Goal: Task Accomplishment & Management: Manage account settings

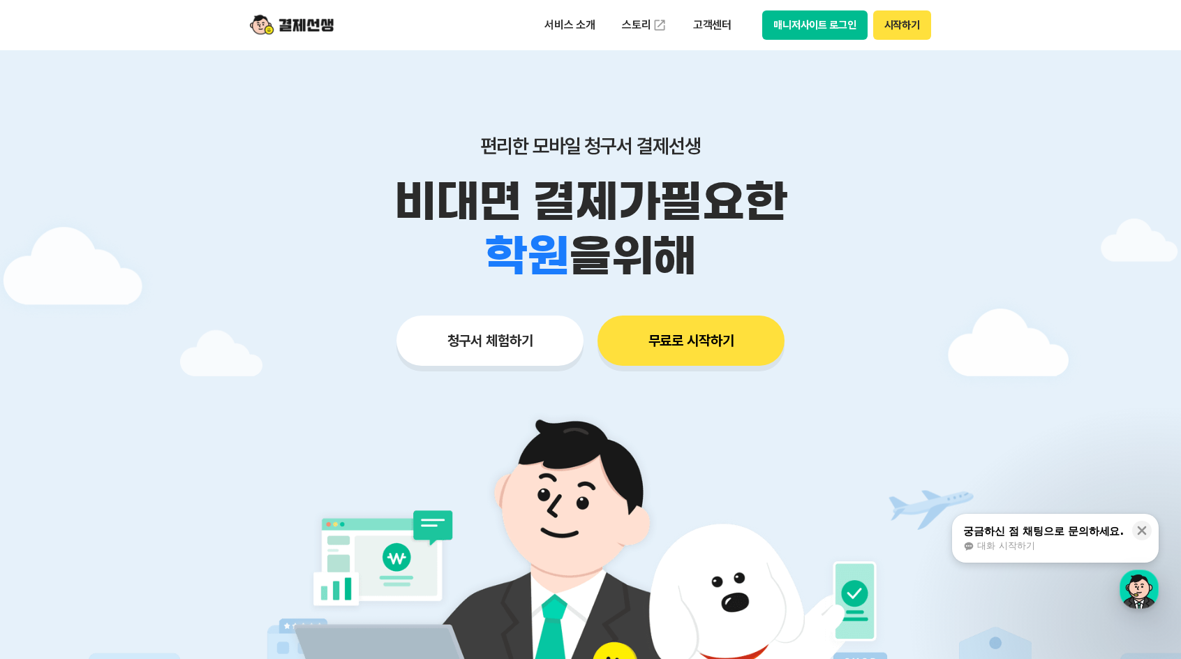
click at [787, 23] on button "매니저사이트 로그인" at bounding box center [814, 24] width 105 height 29
click at [821, 39] on button "매니저사이트 로그인" at bounding box center [814, 24] width 105 height 29
click at [815, 25] on button "매니저사이트 로그인" at bounding box center [814, 24] width 105 height 29
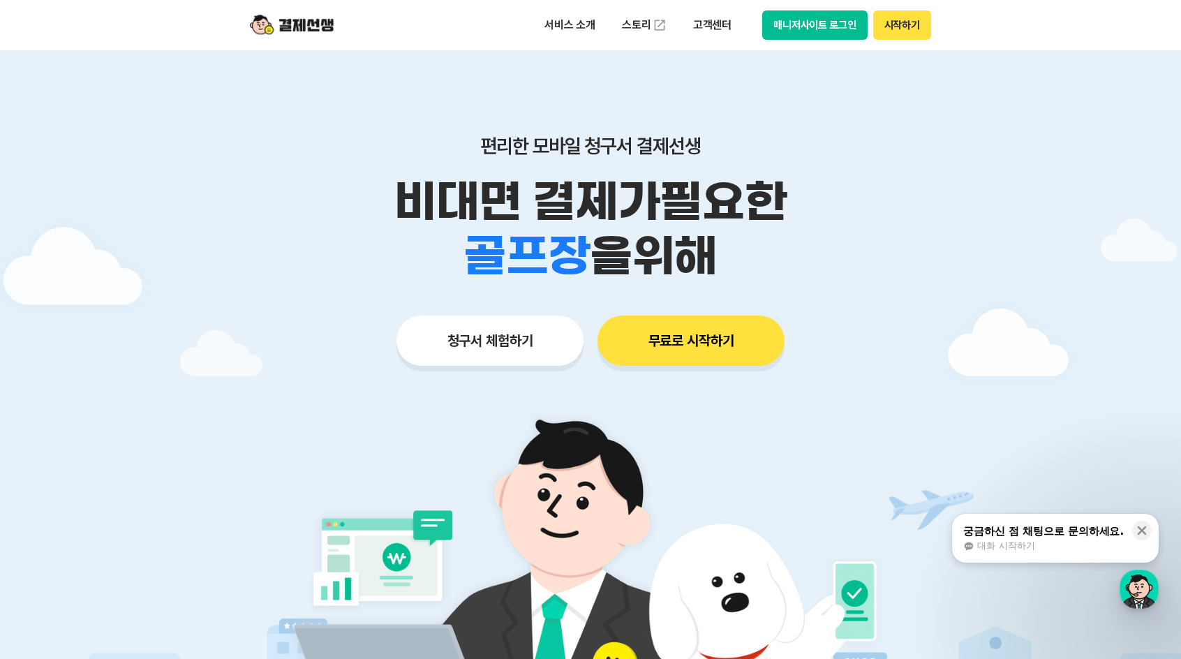
click at [813, 29] on button "매니저사이트 로그인" at bounding box center [814, 24] width 105 height 29
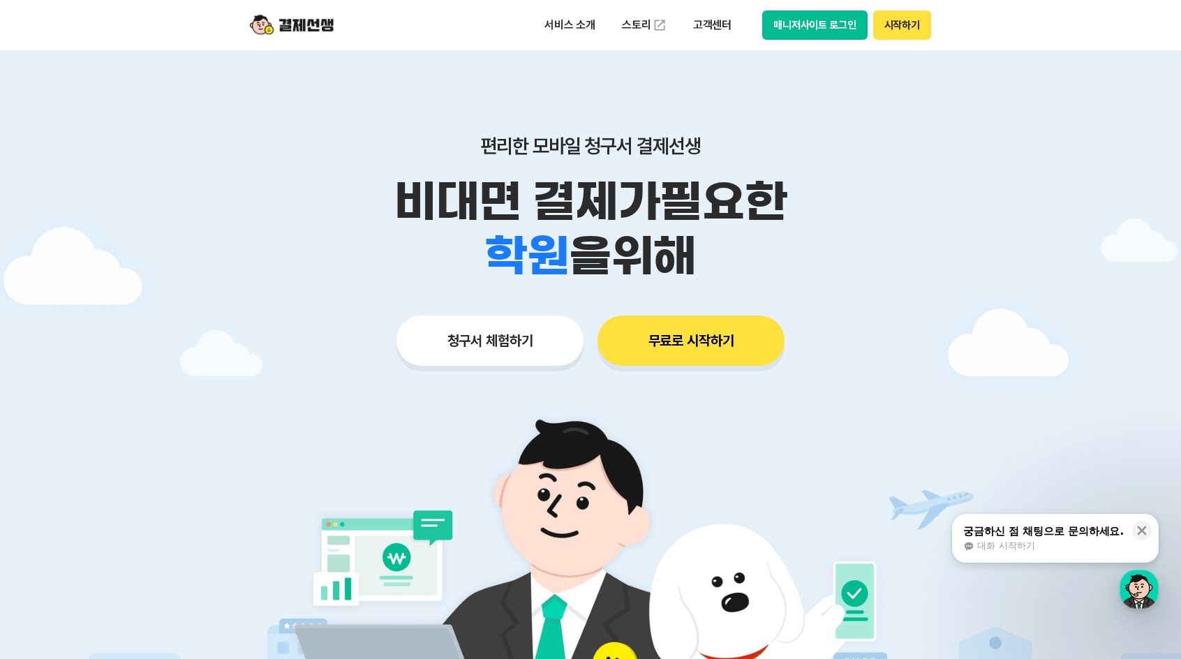
click at [828, 26] on button "매니저사이트 로그인" at bounding box center [814, 24] width 105 height 29
click at [820, 22] on button "매니저사이트 로그인" at bounding box center [814, 24] width 105 height 29
click at [843, 28] on button "매니저사이트 로그인" at bounding box center [814, 24] width 105 height 29
click at [795, 26] on button "매니저사이트 로그인" at bounding box center [814, 24] width 105 height 29
click at [917, 174] on div "편리한 모바일 청구서 결제선생 비대면 결제가 필요한 학원 공부방 호텔 쇼핑몰 병원 배달 보험사 항공사 골프장 을 위해" at bounding box center [590, 208] width 715 height 149
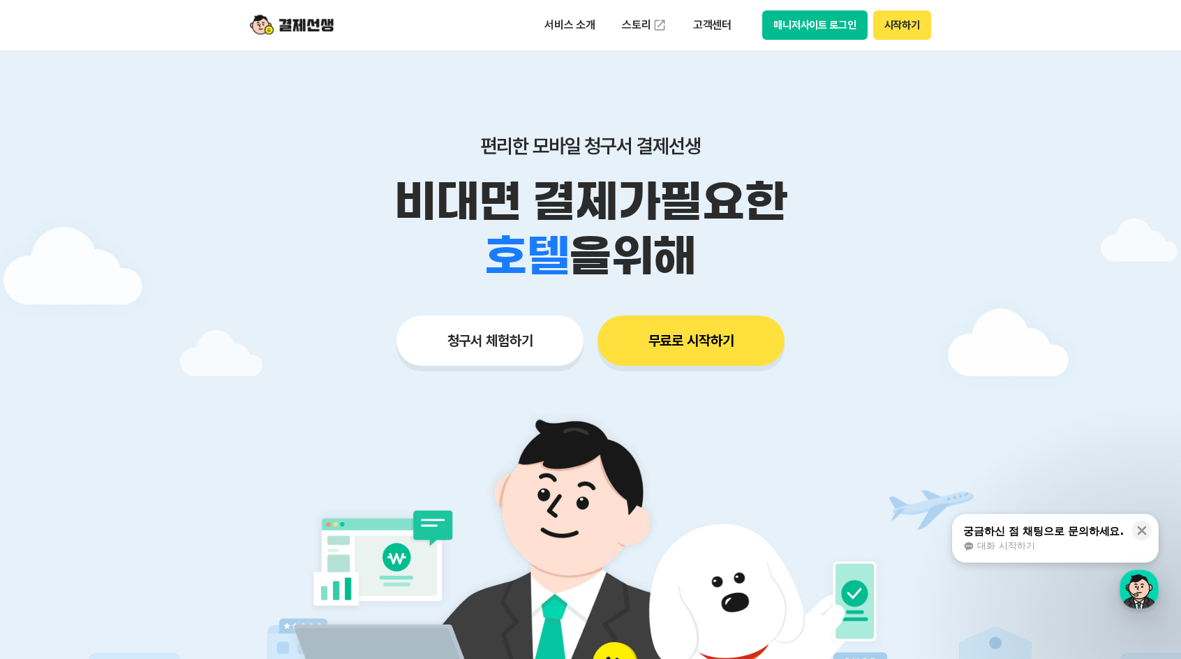
click at [775, 11] on button "매니저사이트 로그인" at bounding box center [814, 24] width 105 height 29
click at [810, 26] on button "매니저사이트 로그인" at bounding box center [814, 24] width 105 height 29
